Goal: Check status: Check status

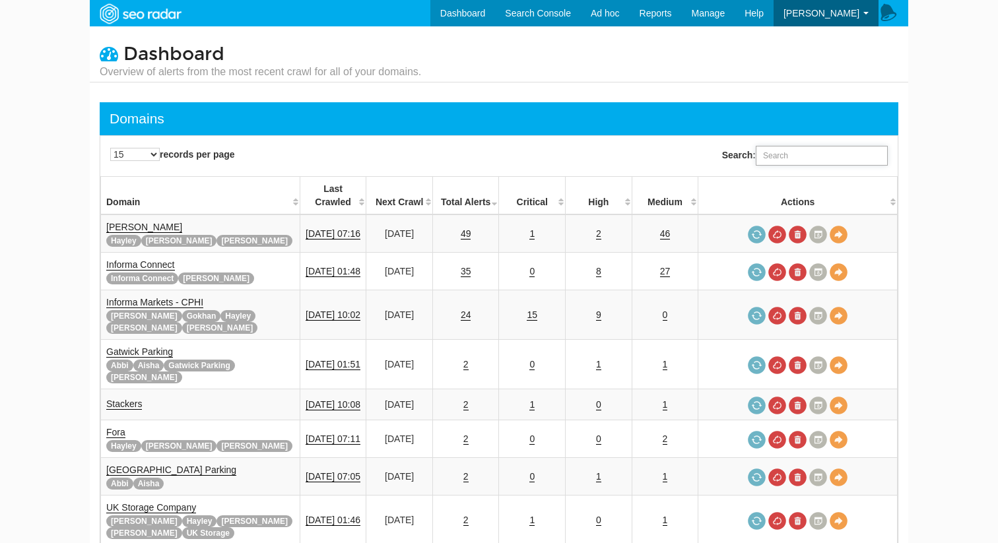
click at [797, 151] on input "Search:" at bounding box center [822, 156] width 132 height 20
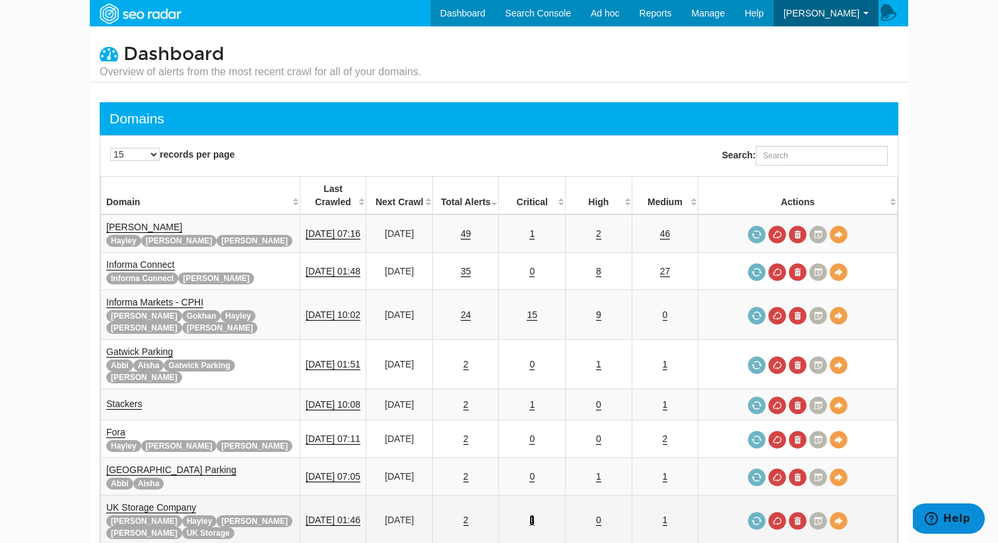
click at [535, 515] on link "1" at bounding box center [532, 520] width 5 height 11
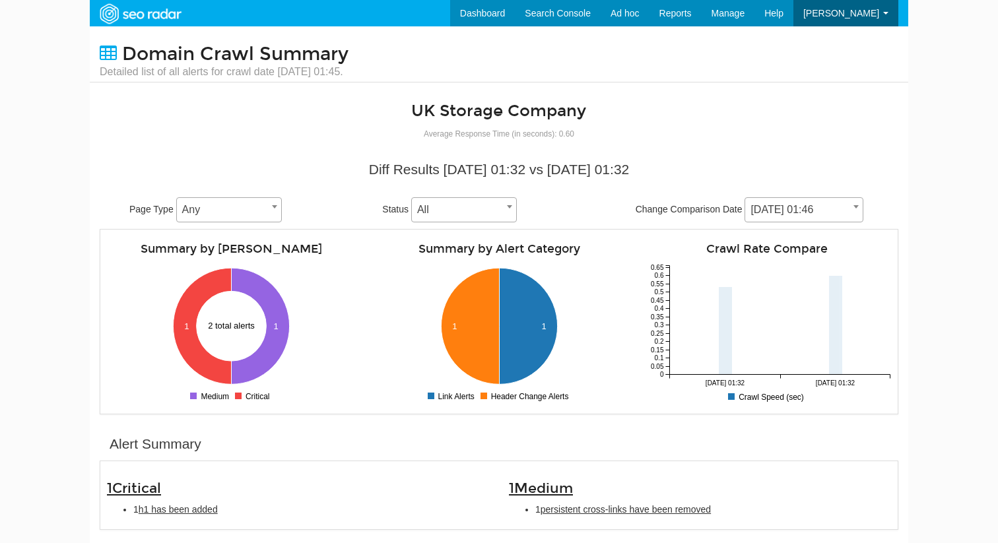
scroll to position [53, 0]
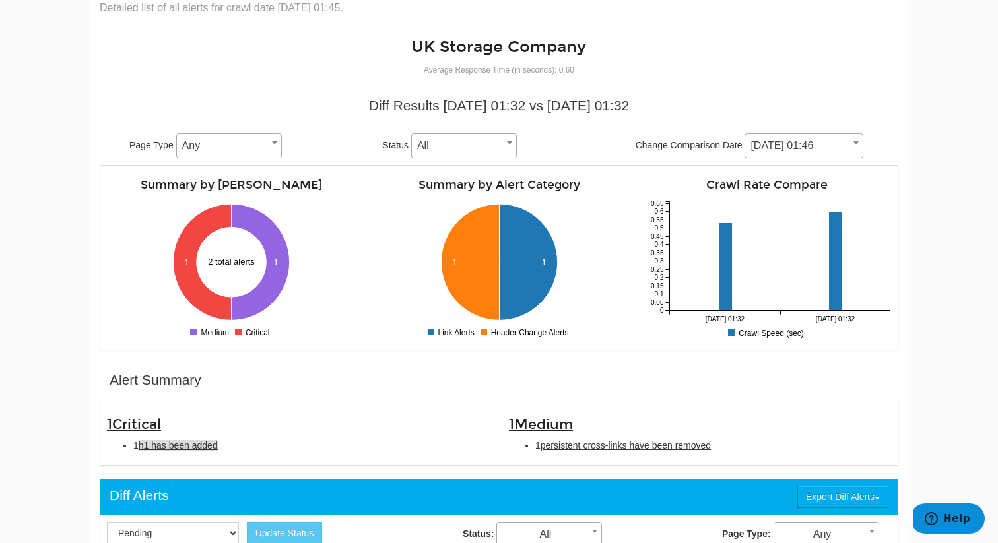
click at [206, 450] on span "h1 has been added" at bounding box center [178, 445] width 79 height 11
type input "h1 has been added"
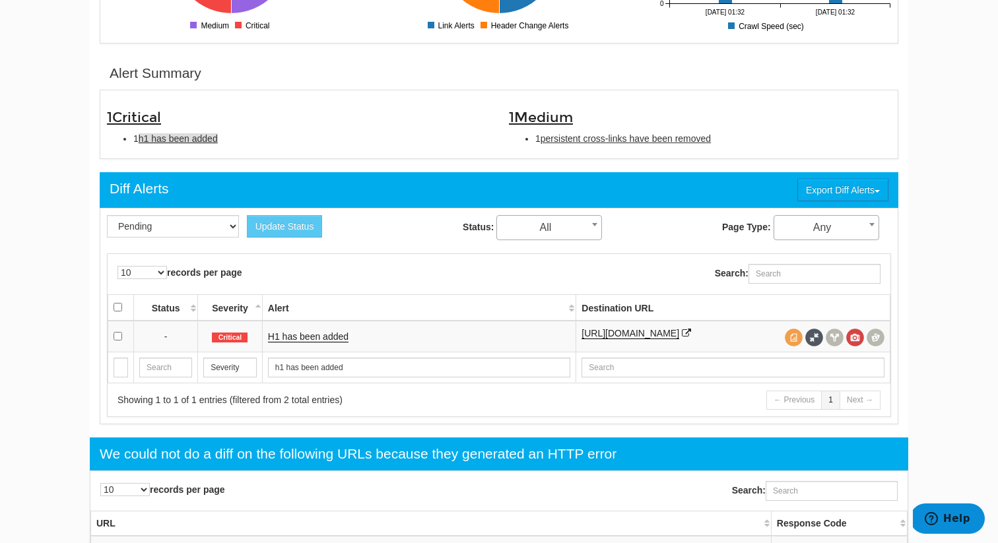
scroll to position [429, 0]
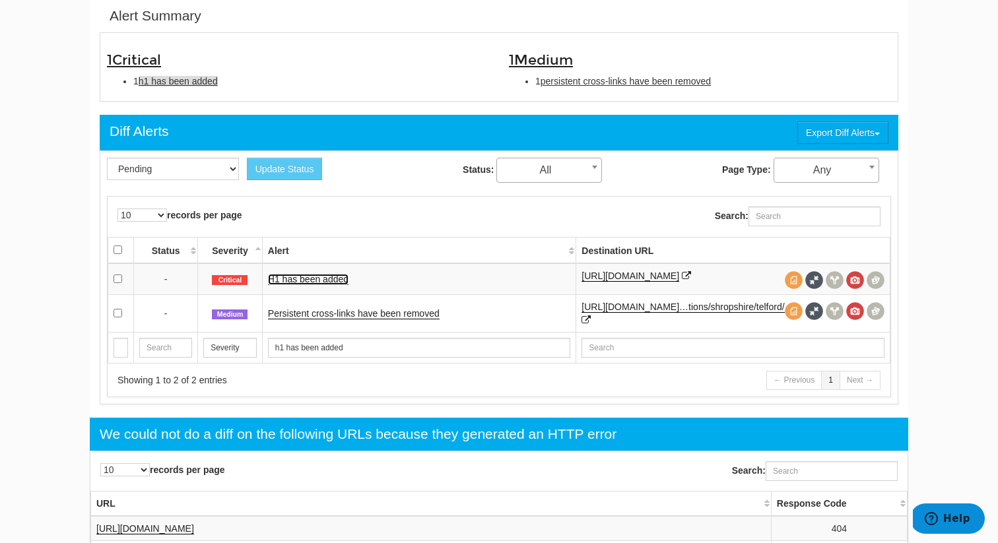
click at [341, 284] on link "H1 has been added" at bounding box center [308, 279] width 81 height 11
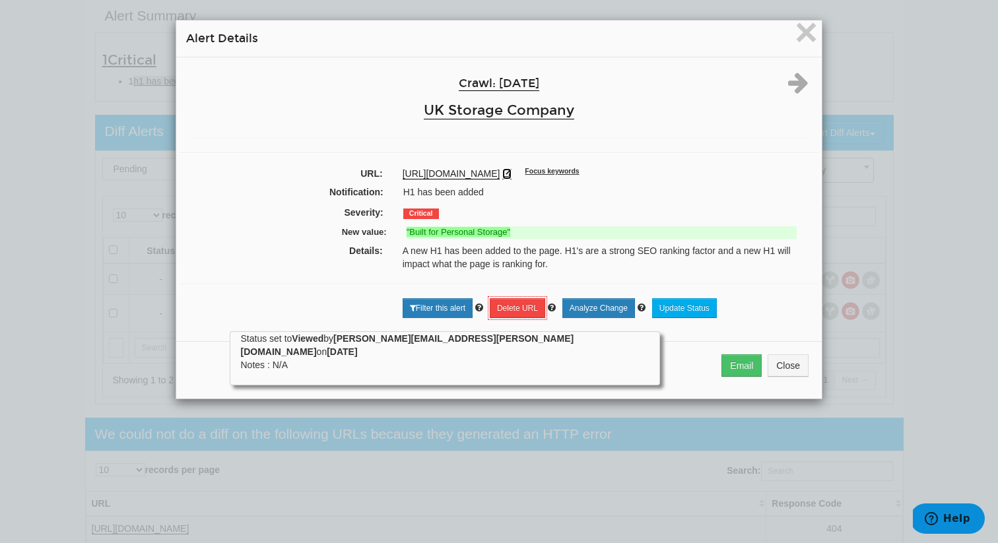
click at [512, 174] on icon at bounding box center [506, 173] width 9 height 9
